Goal: Navigation & Orientation: Find specific page/section

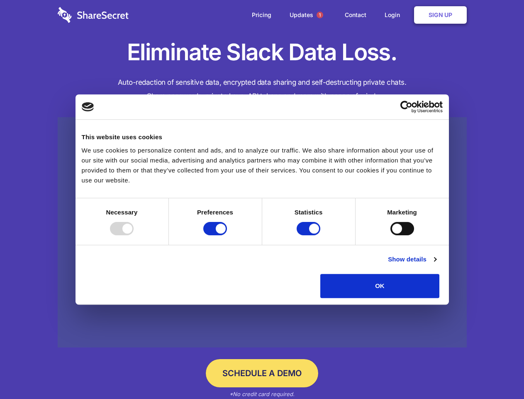
click at [134, 235] on div at bounding box center [122, 228] width 24 height 13
click at [227, 235] on input "Preferences" at bounding box center [215, 228] width 24 height 13
checkbox input "false"
click at [310, 235] on input "Statistics" at bounding box center [309, 228] width 24 height 13
checkbox input "false"
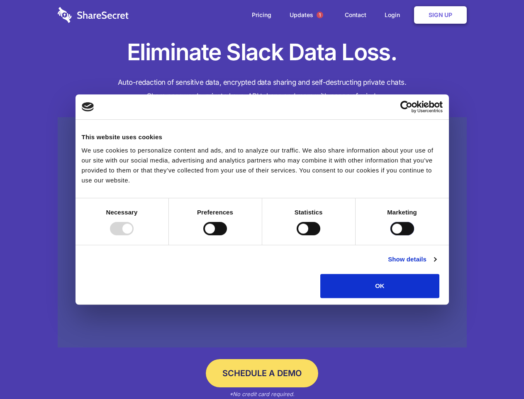
click at [391, 235] on input "Marketing" at bounding box center [403, 228] width 24 height 13
checkbox input "true"
click at [436, 264] on link "Show details" at bounding box center [412, 259] width 48 height 10
click at [0, 0] on li "Necessary 7 Necessary cookies help make a website usable by enabling basic func…" at bounding box center [0, 0] width 0 height 0
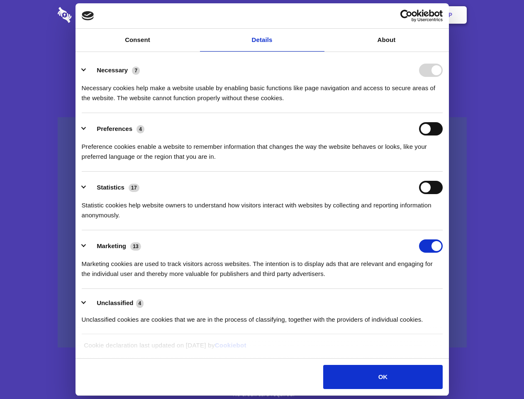
click at [320, 15] on span "1" at bounding box center [320, 15] width 7 height 7
